Goal: Task Accomplishment & Management: Use online tool/utility

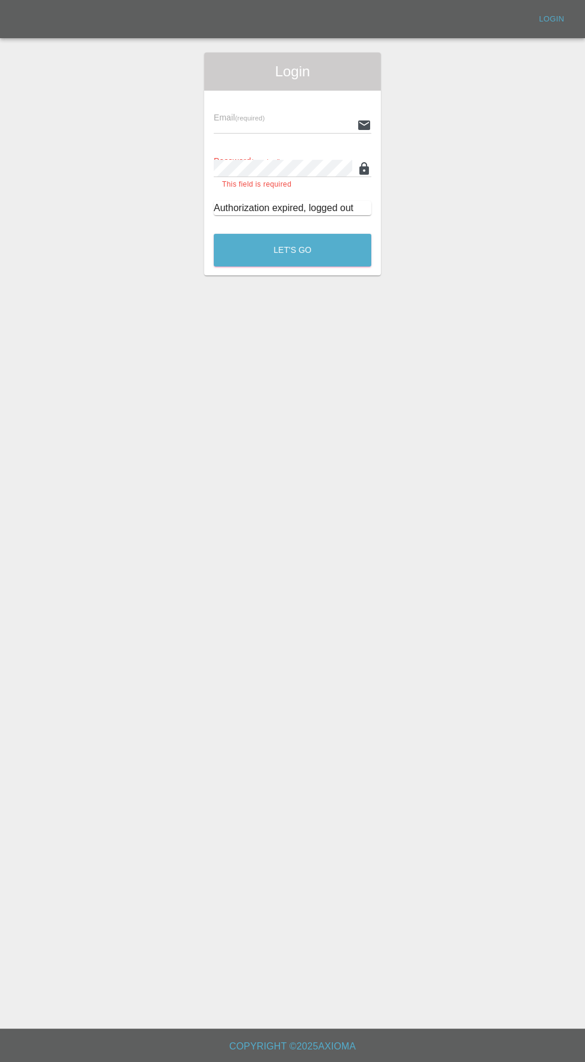
type input "[EMAIL_ADDRESS][DOMAIN_NAME]"
click at [214, 234] on button "Let's Go" at bounding box center [292, 250] width 157 height 33
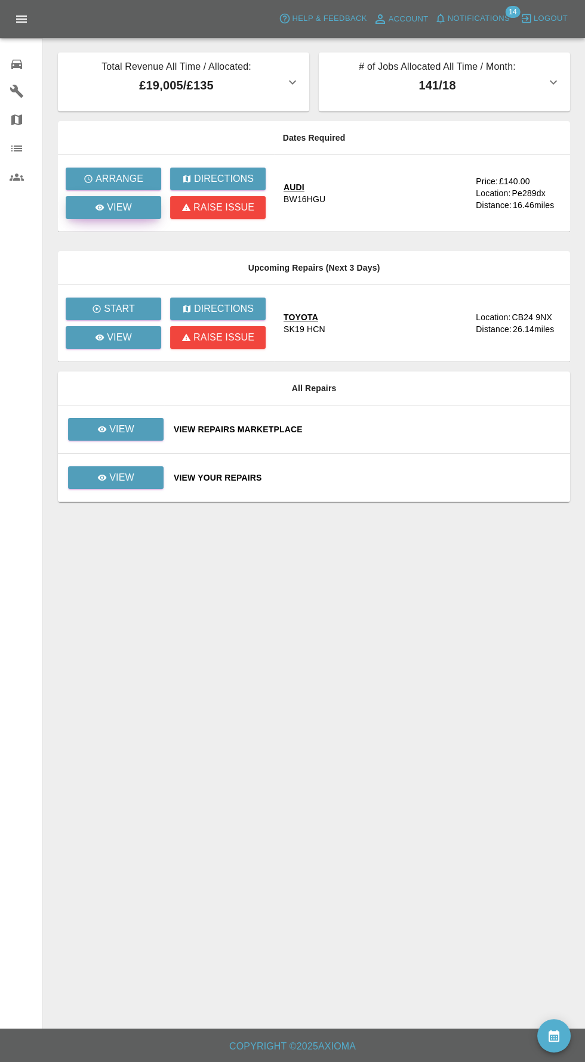
click at [128, 211] on p "View" at bounding box center [119, 207] width 25 height 14
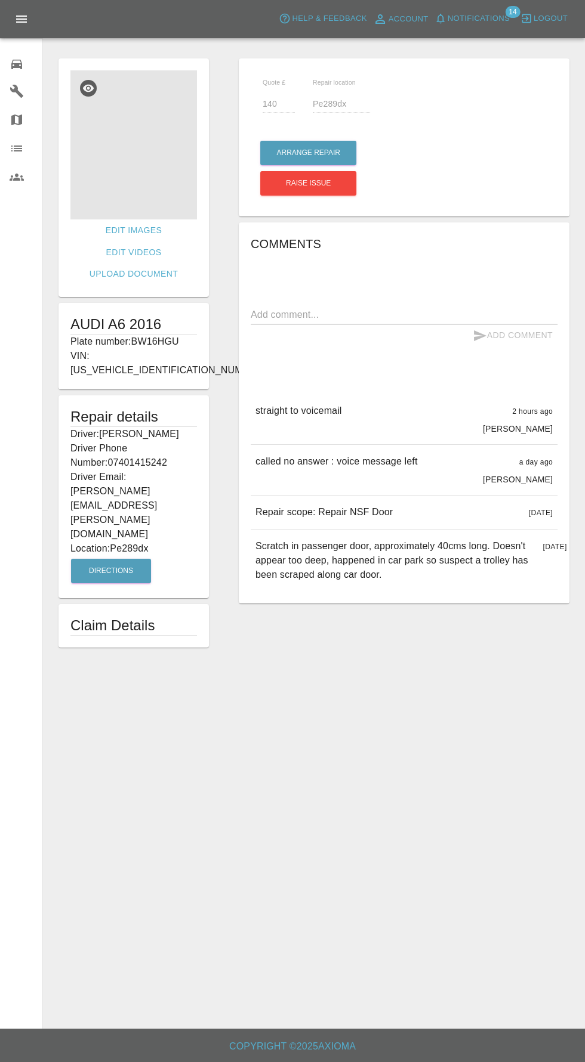
click at [142, 160] on img at bounding box center [133, 144] width 126 height 149
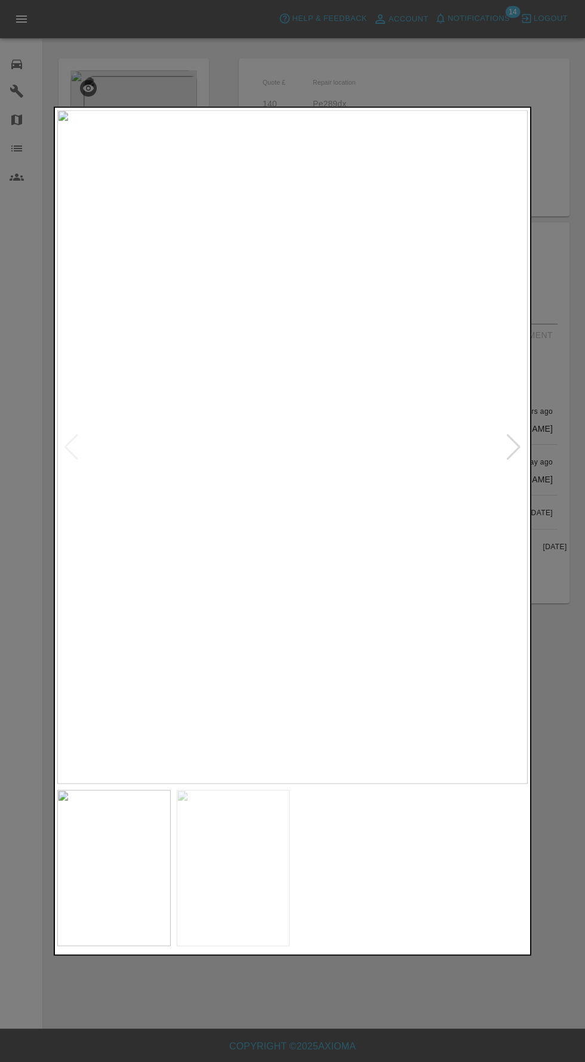
click at [529, 453] on div at bounding box center [292, 531] width 477 height 850
click at [508, 458] on div at bounding box center [513, 447] width 16 height 26
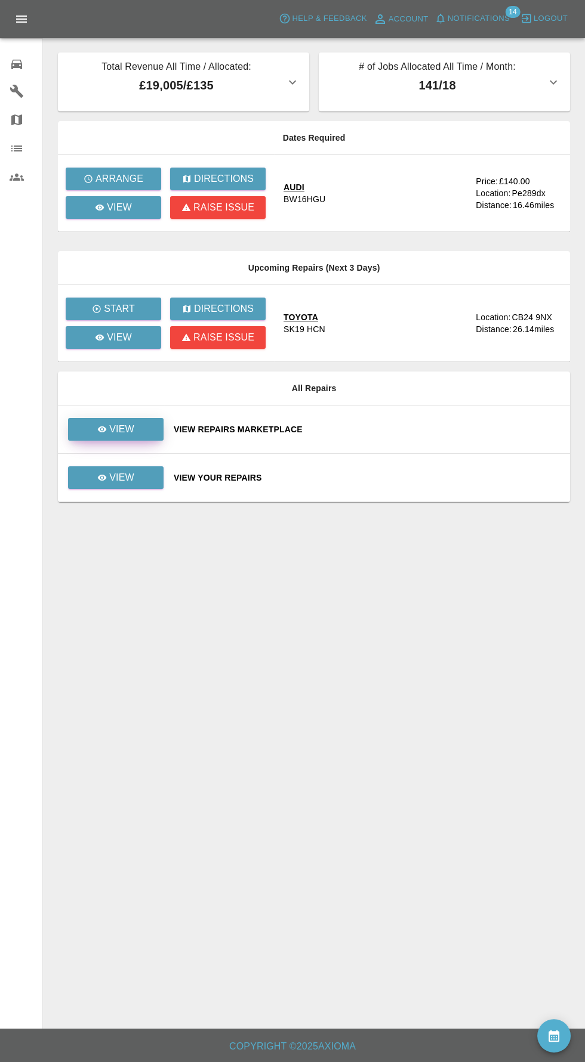
click at [131, 436] on link "View" at bounding box center [115, 429] width 95 height 23
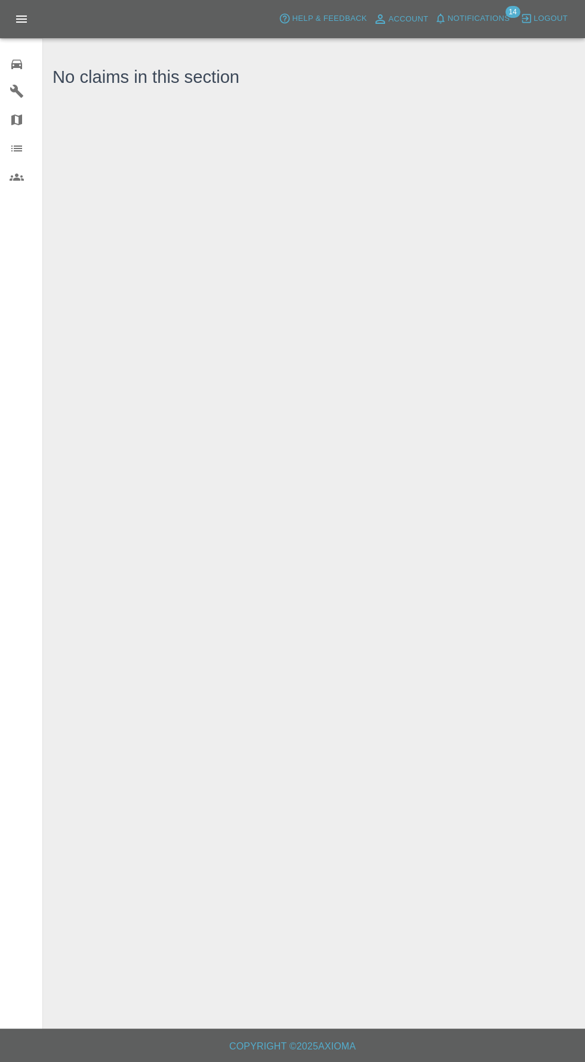
click at [32, 64] on div "0" at bounding box center [26, 62] width 33 height 17
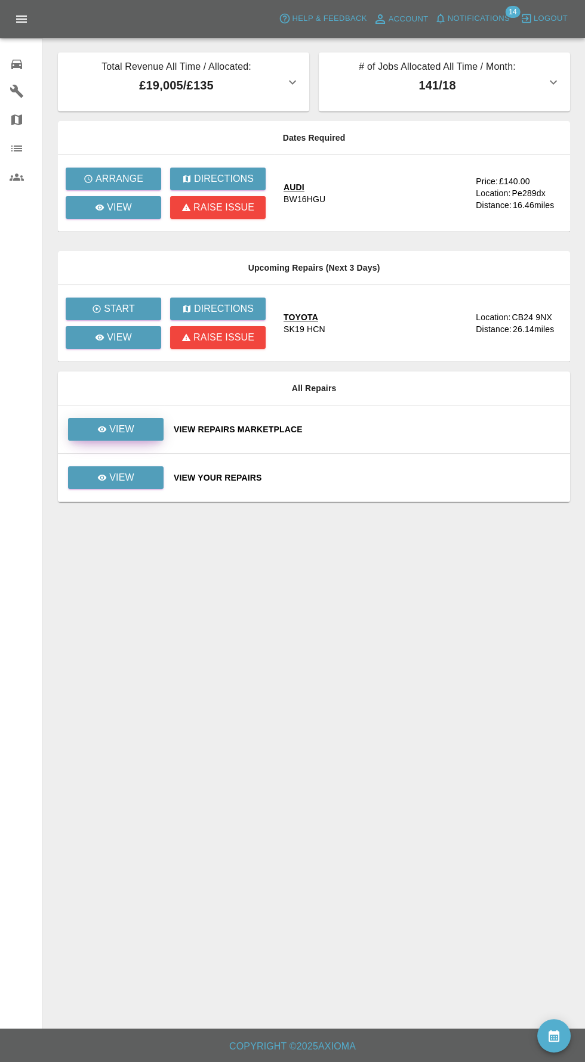
click at [136, 435] on link "View" at bounding box center [115, 429] width 95 height 23
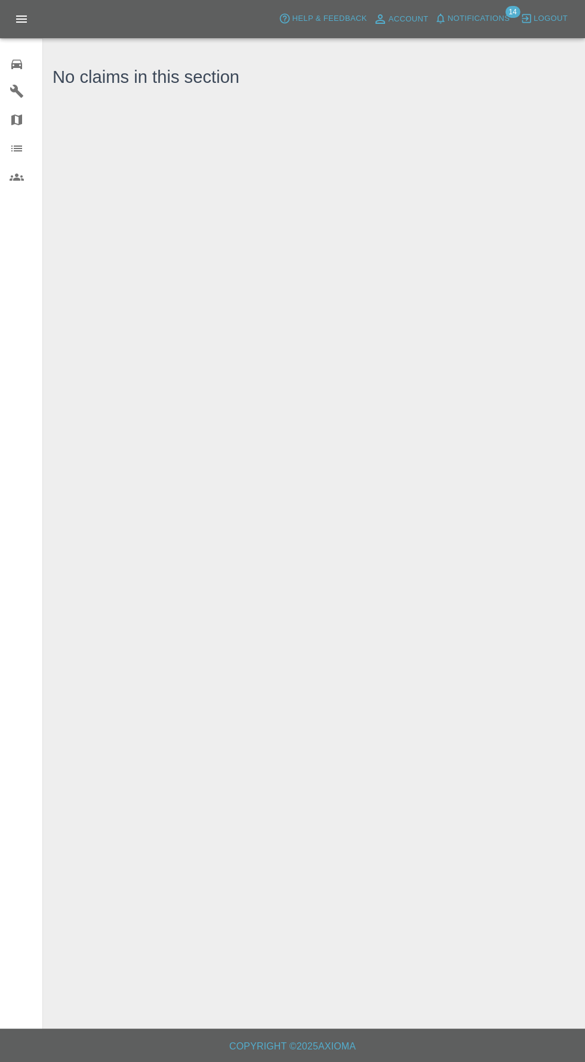
click at [30, 63] on div "0" at bounding box center [26, 62] width 33 height 17
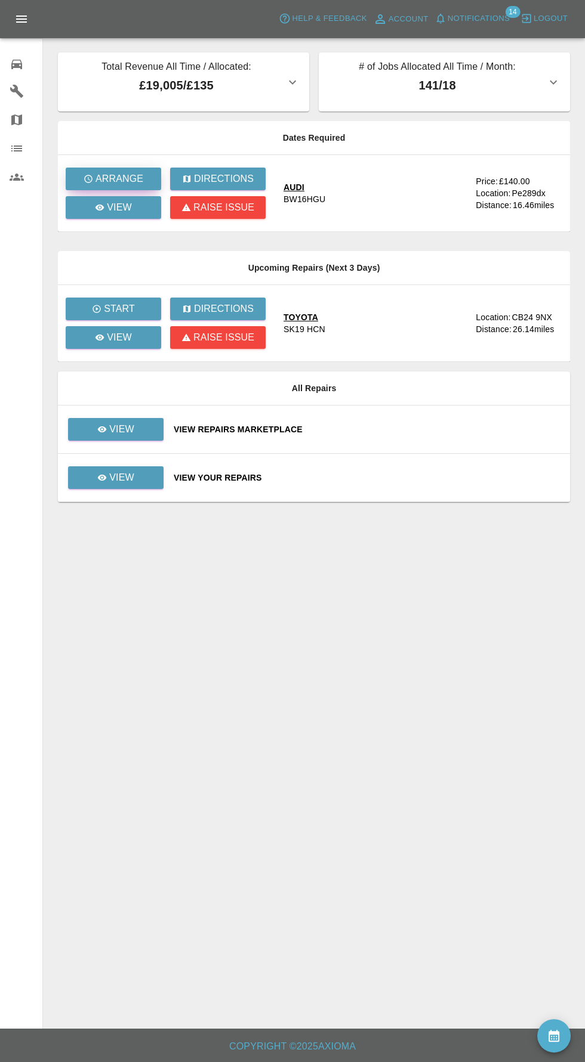
click at [119, 180] on p "Arrange" at bounding box center [119, 179] width 48 height 14
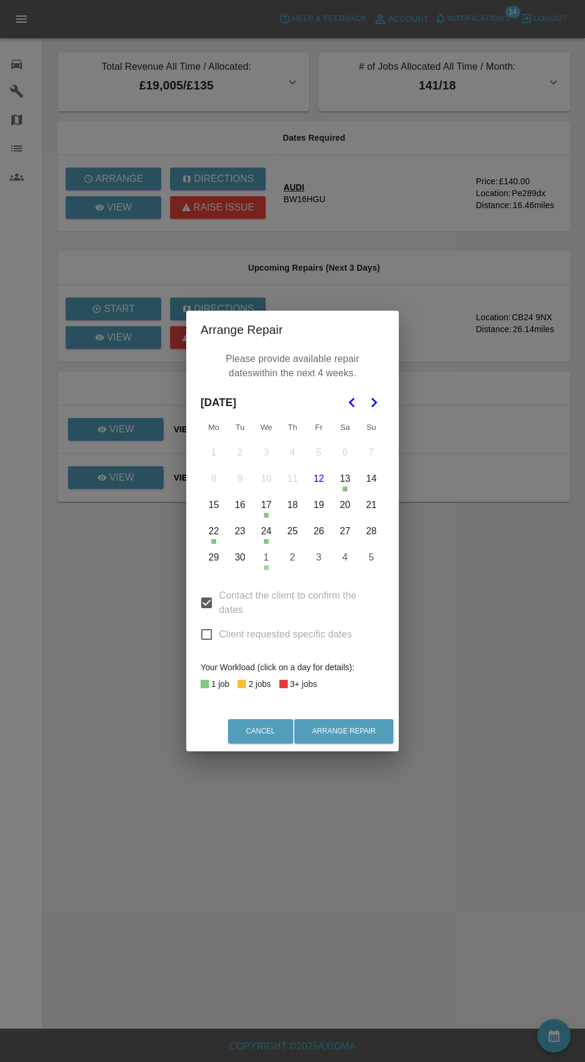
click at [240, 531] on button "23" at bounding box center [239, 531] width 25 height 25
click at [292, 531] on button "25" at bounding box center [292, 531] width 25 height 25
click at [318, 531] on button "26" at bounding box center [318, 531] width 25 height 25
click at [384, 741] on button "Arrange Repair" at bounding box center [343, 731] width 99 height 24
